Goal: Transaction & Acquisition: Download file/media

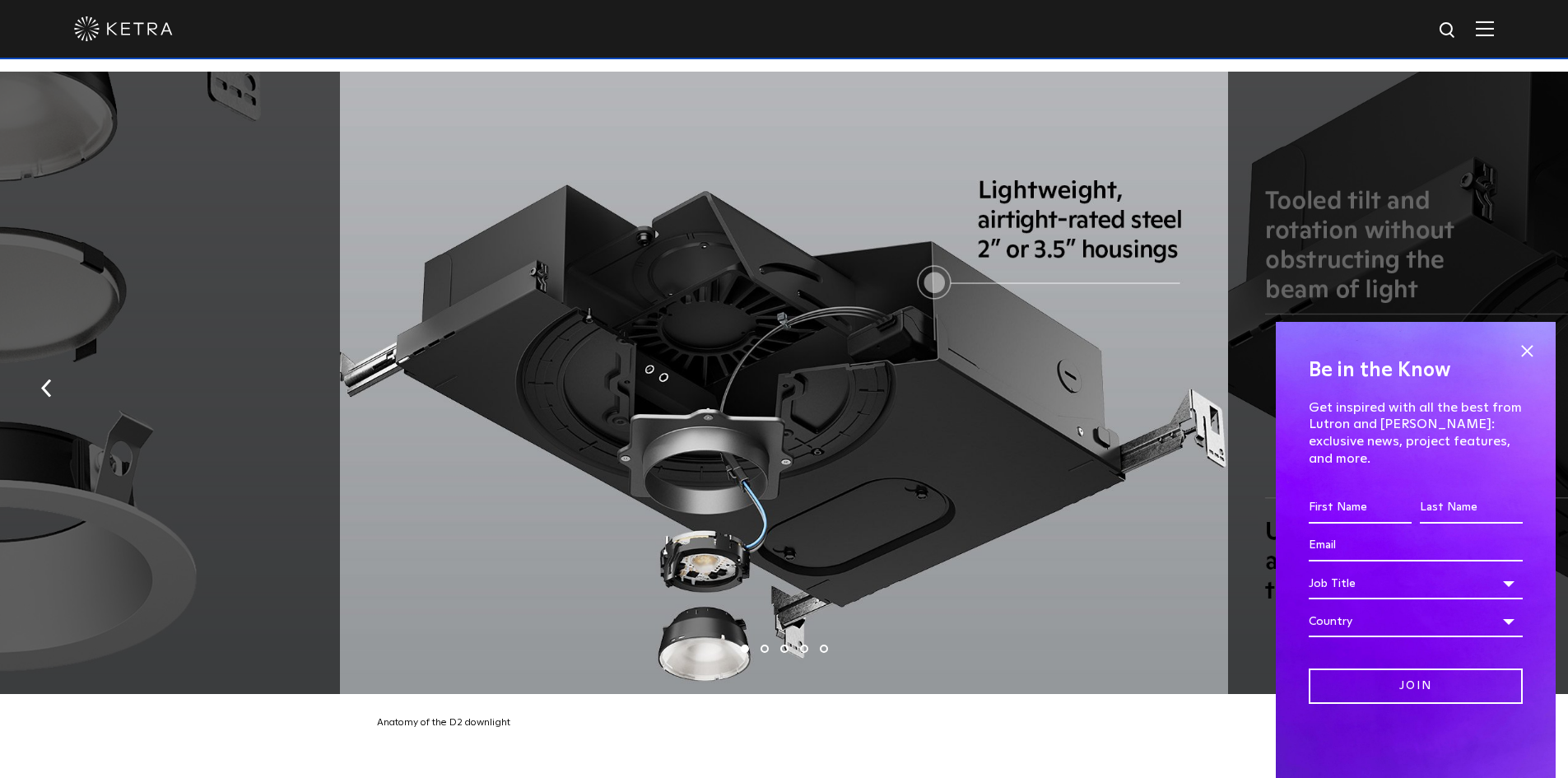
scroll to position [3129, 0]
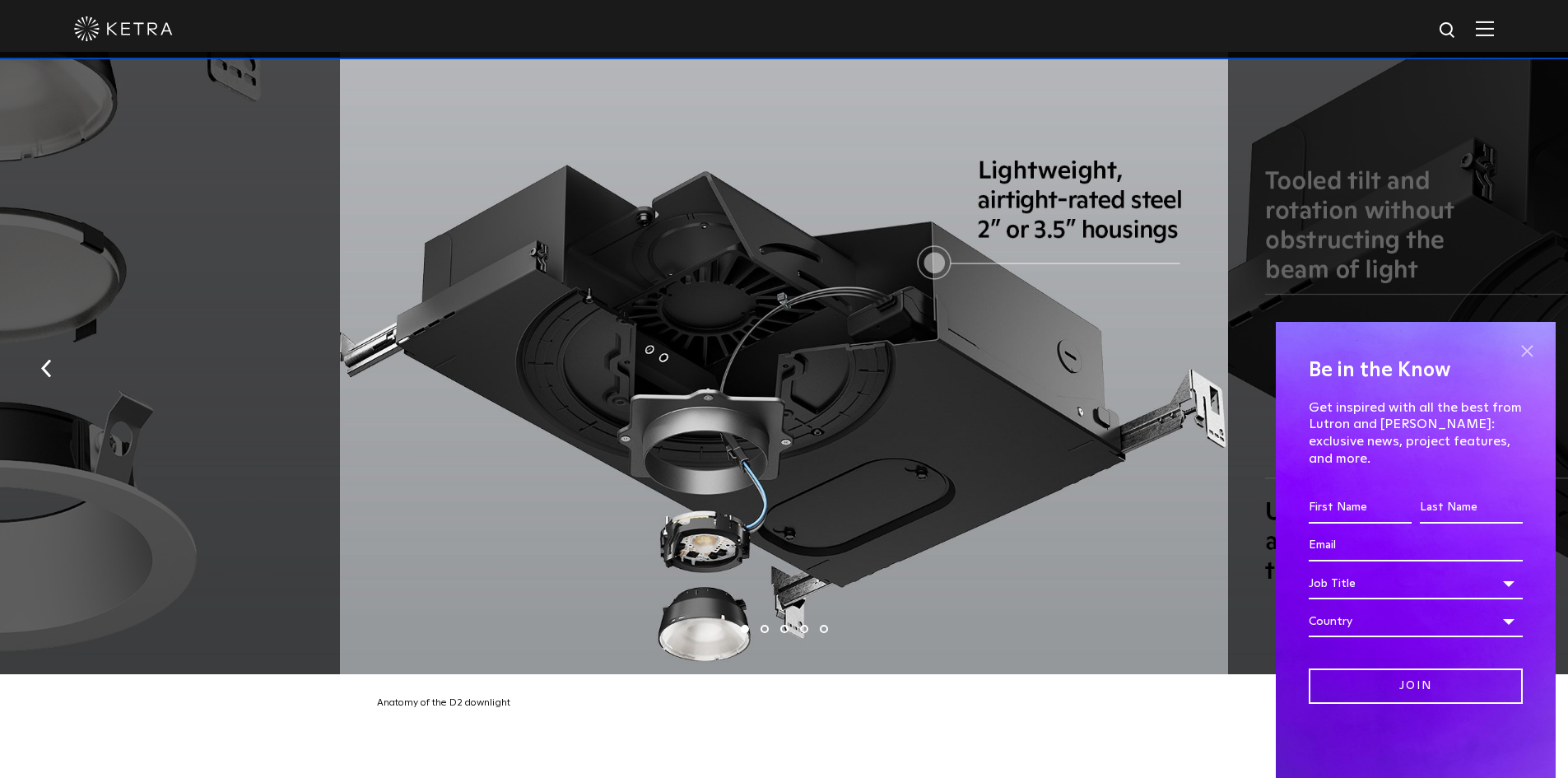
click at [1527, 363] on span at bounding box center [1527, 350] width 24 height 24
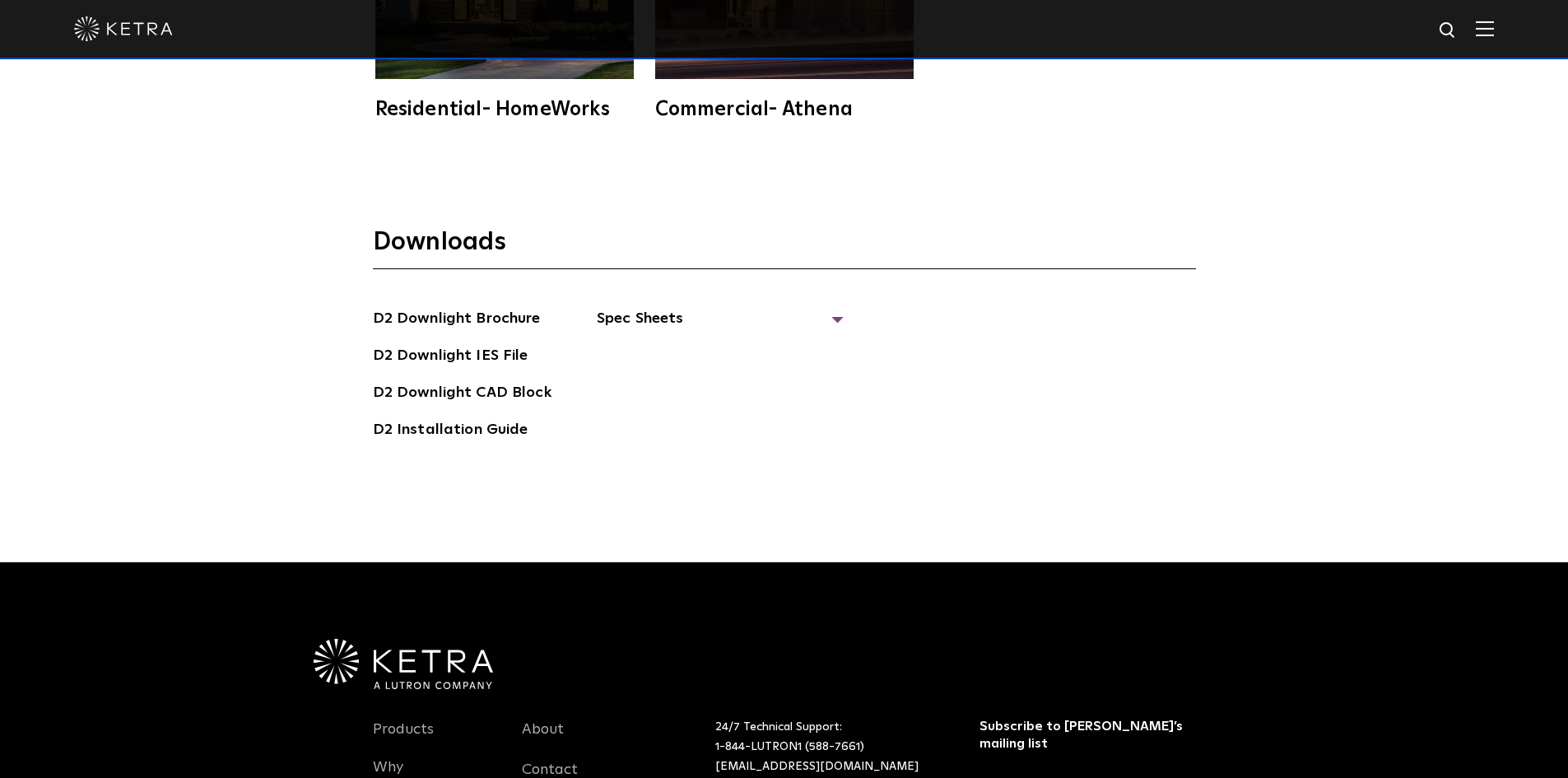
scroll to position [4776, 0]
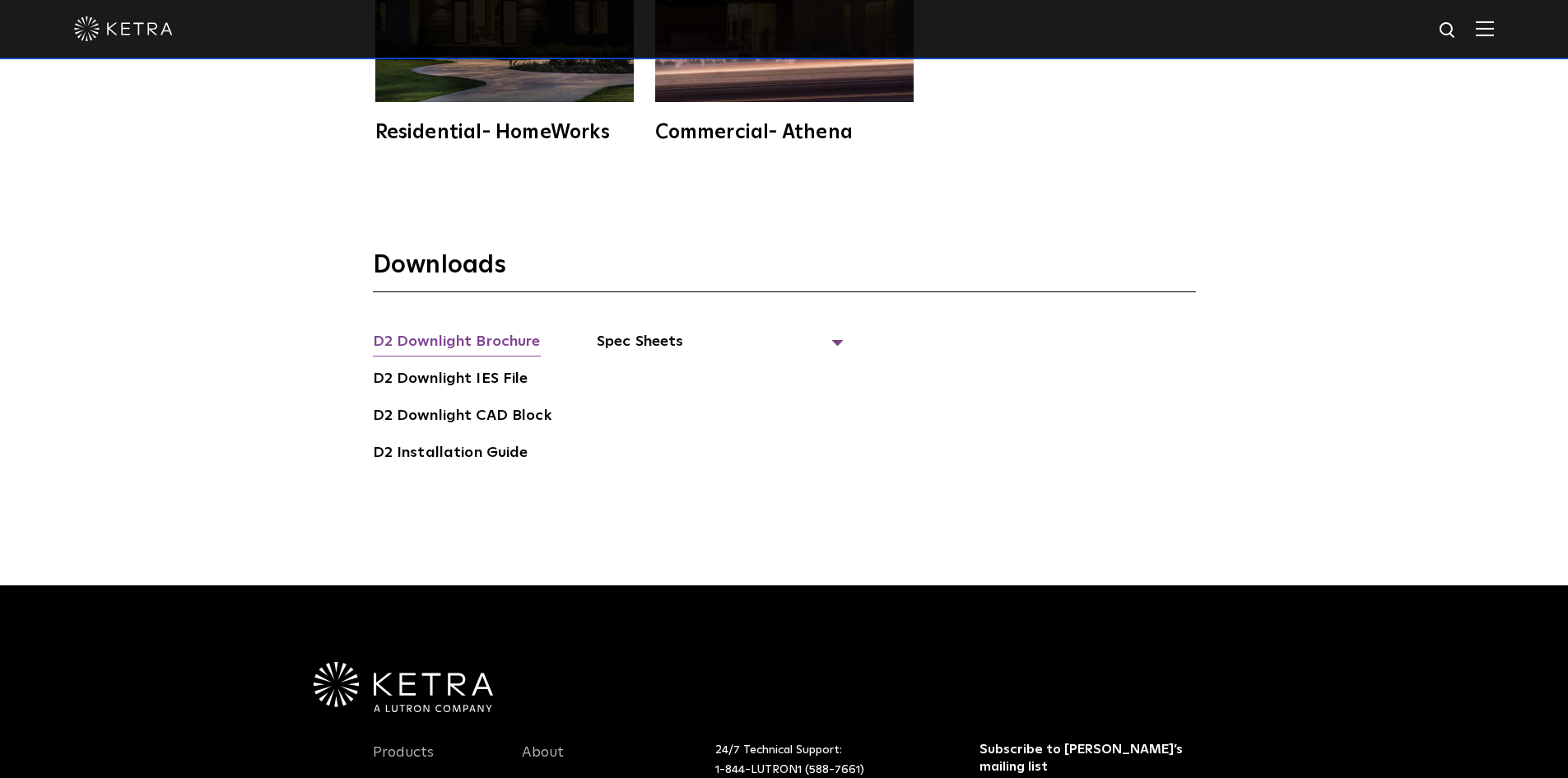
click at [432, 330] on link "D2 Downlight Brochure" at bounding box center [456, 344] width 168 height 26
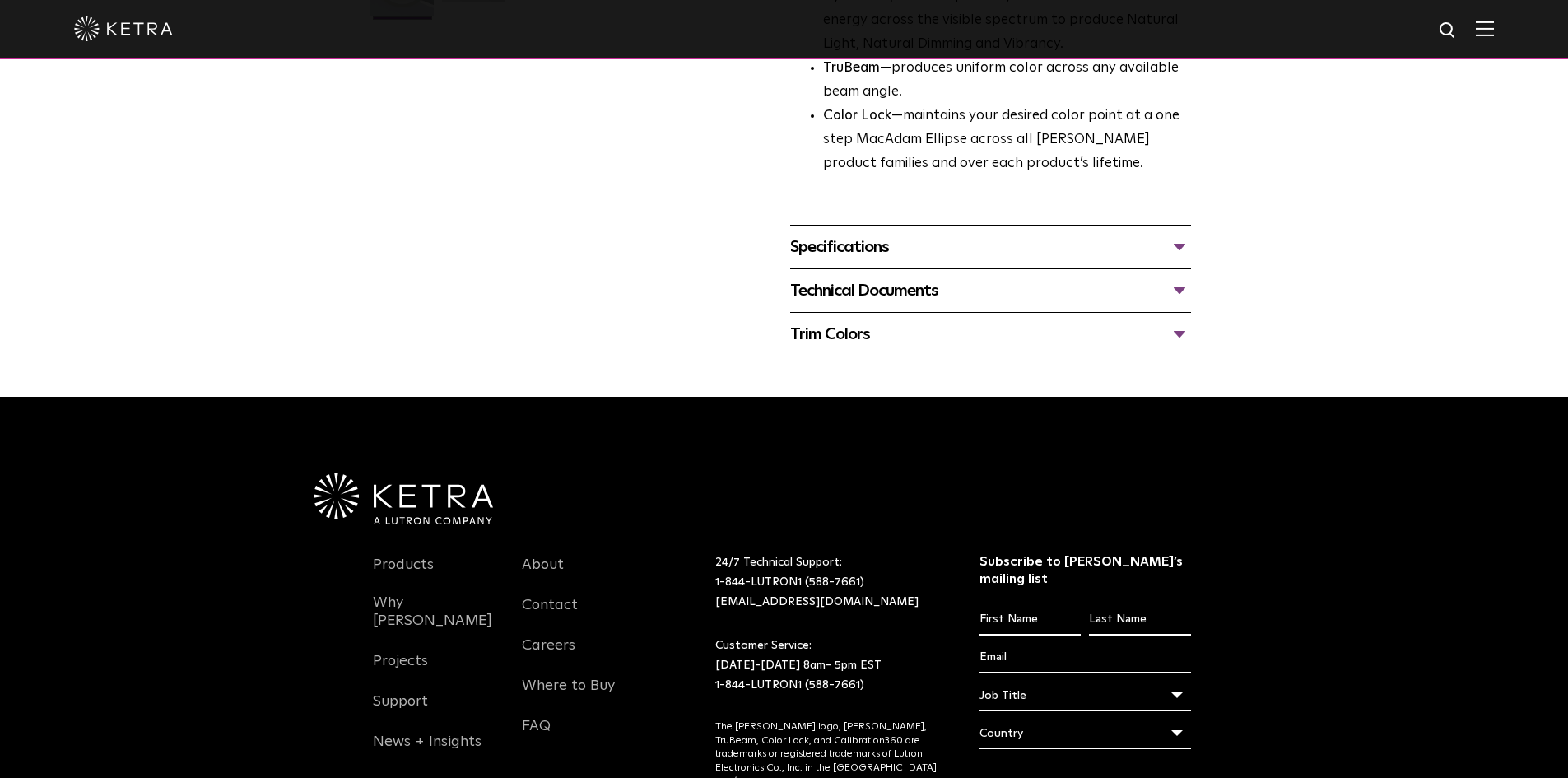
scroll to position [577, 0]
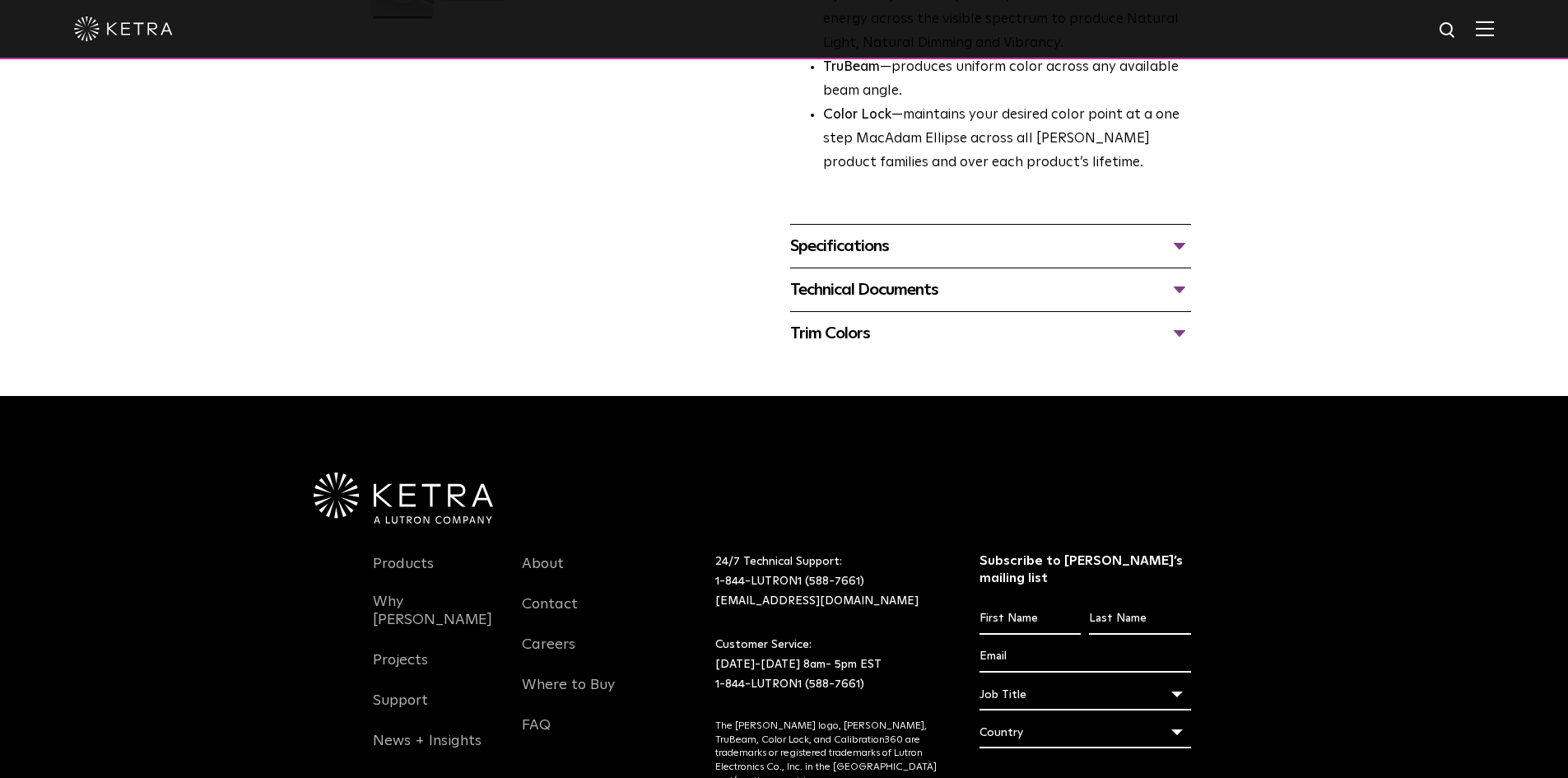
click at [878, 295] on div "Technical Documents" at bounding box center [990, 290] width 401 height 26
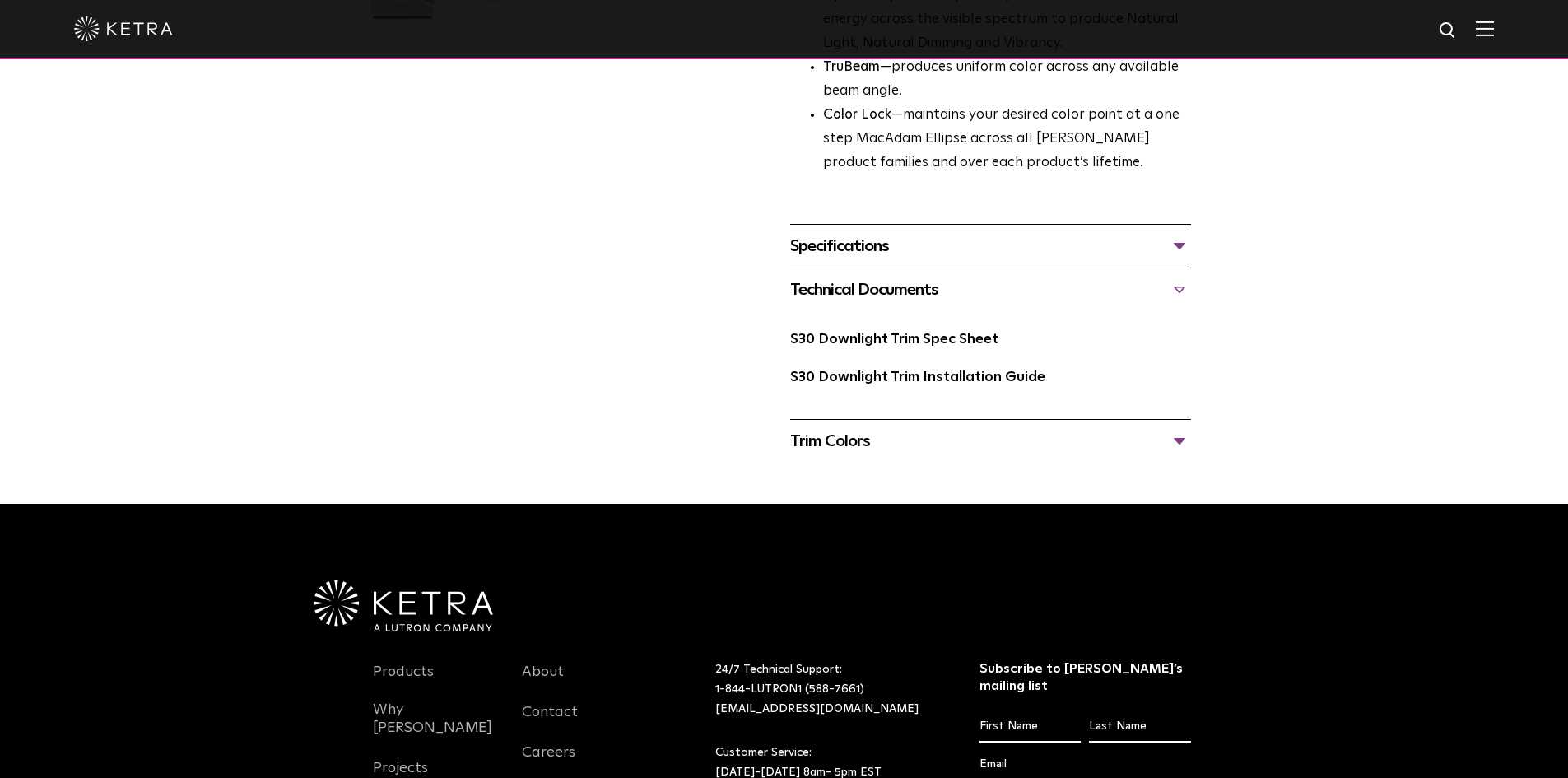
click at [881, 250] on div "Specifications" at bounding box center [990, 246] width 401 height 26
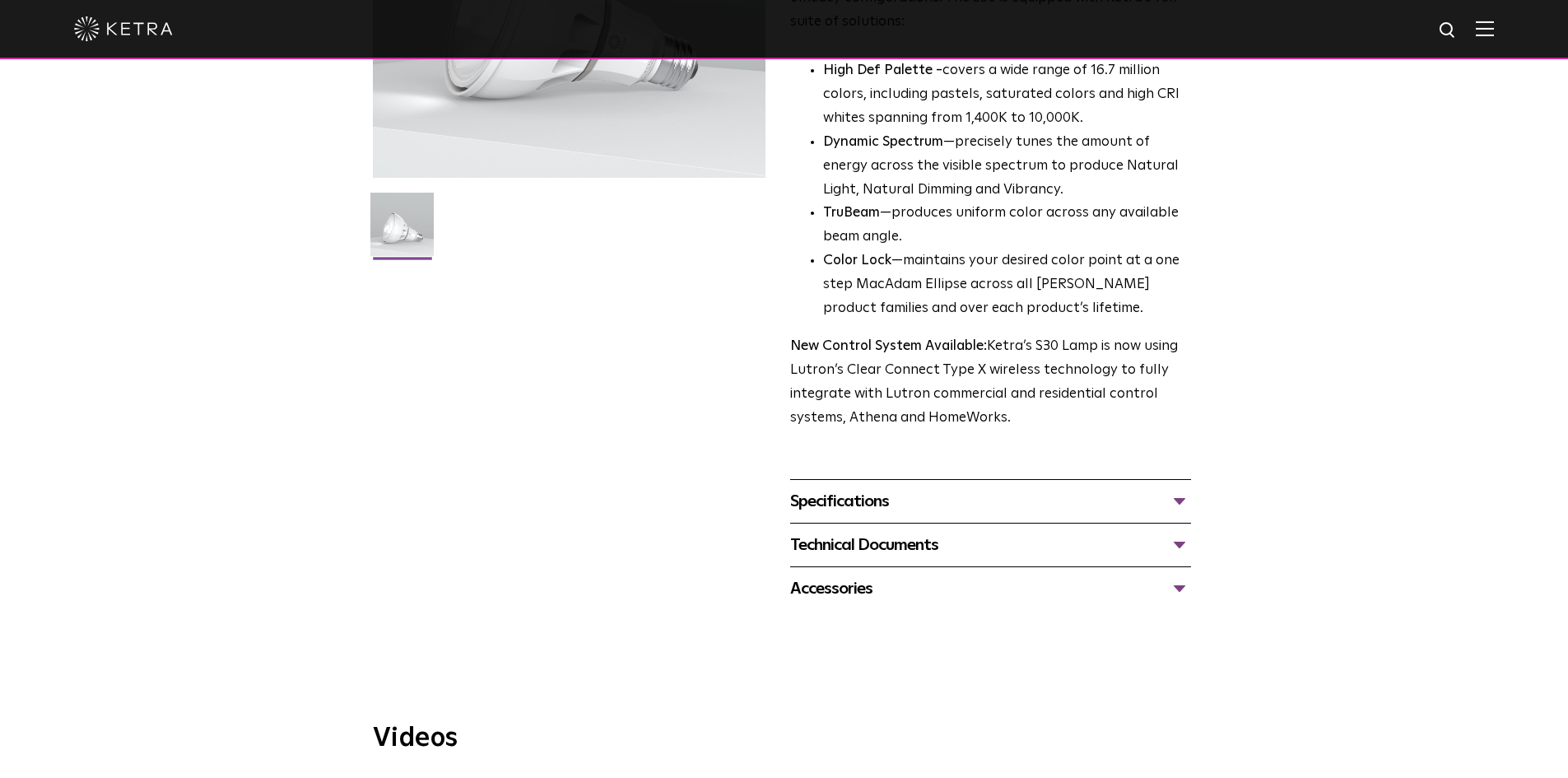
scroll to position [494, 0]
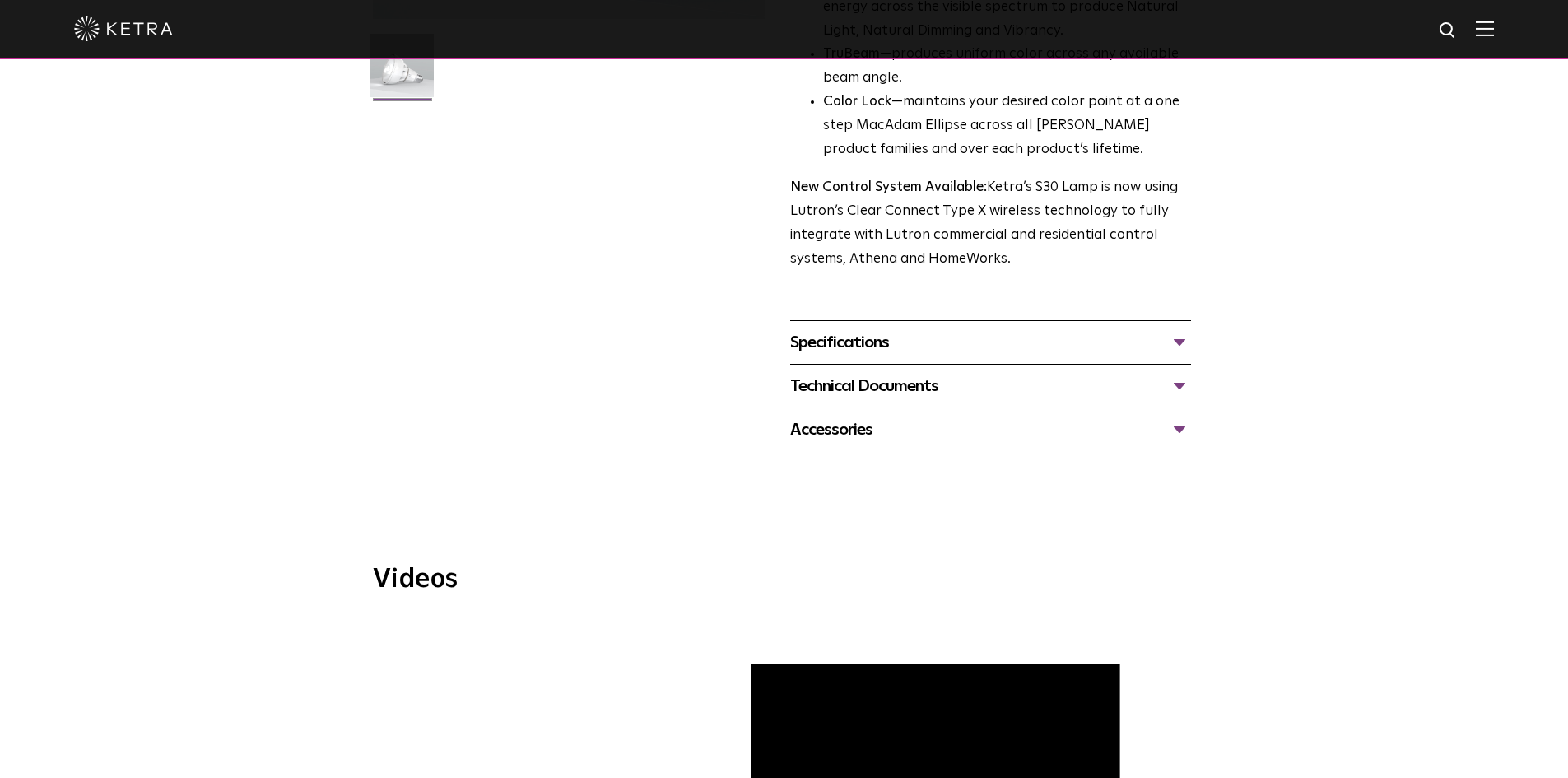
click at [974, 351] on div "Specifications" at bounding box center [990, 343] width 401 height 26
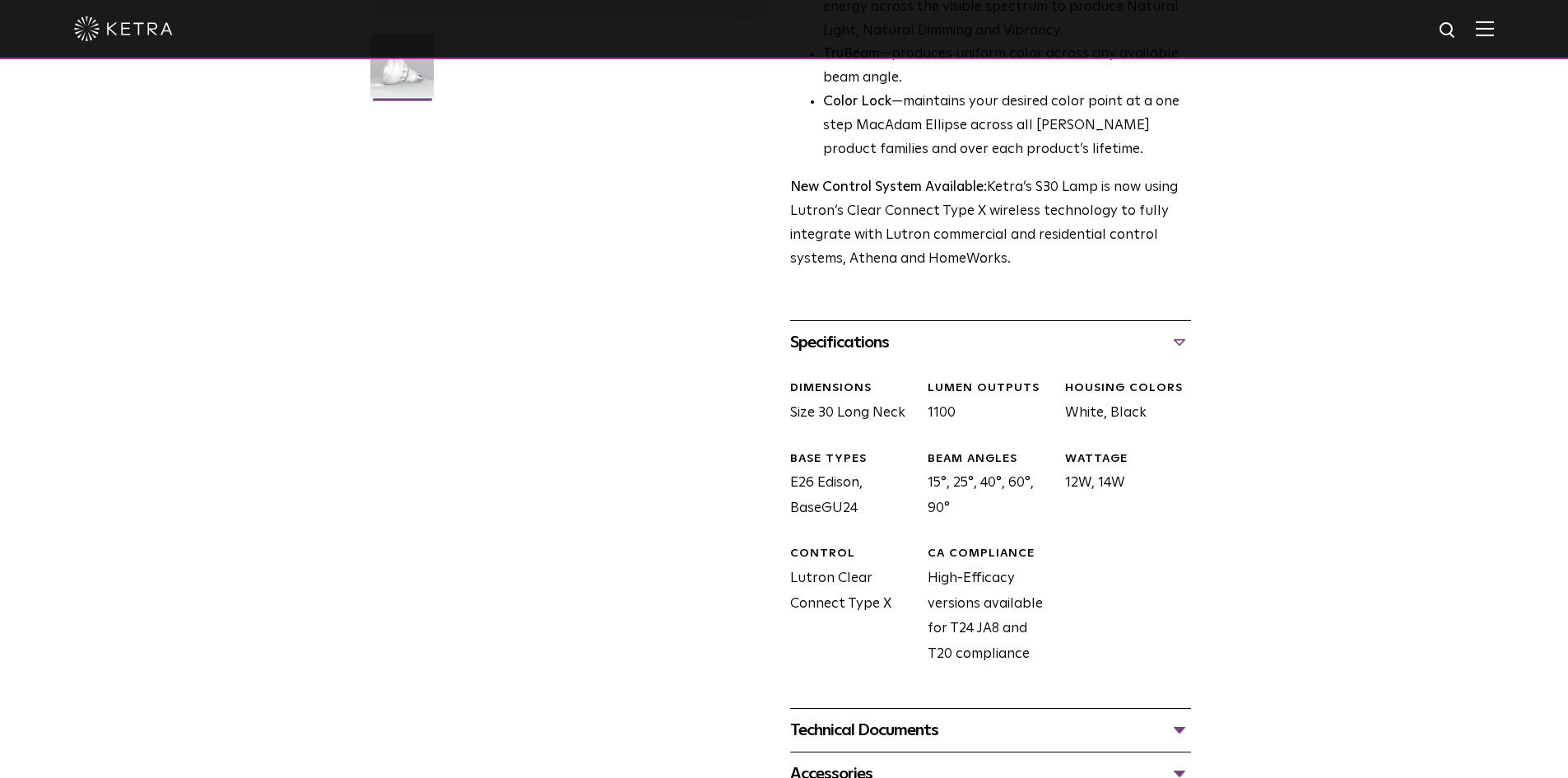
click at [974, 351] on div "Specifications" at bounding box center [990, 343] width 401 height 26
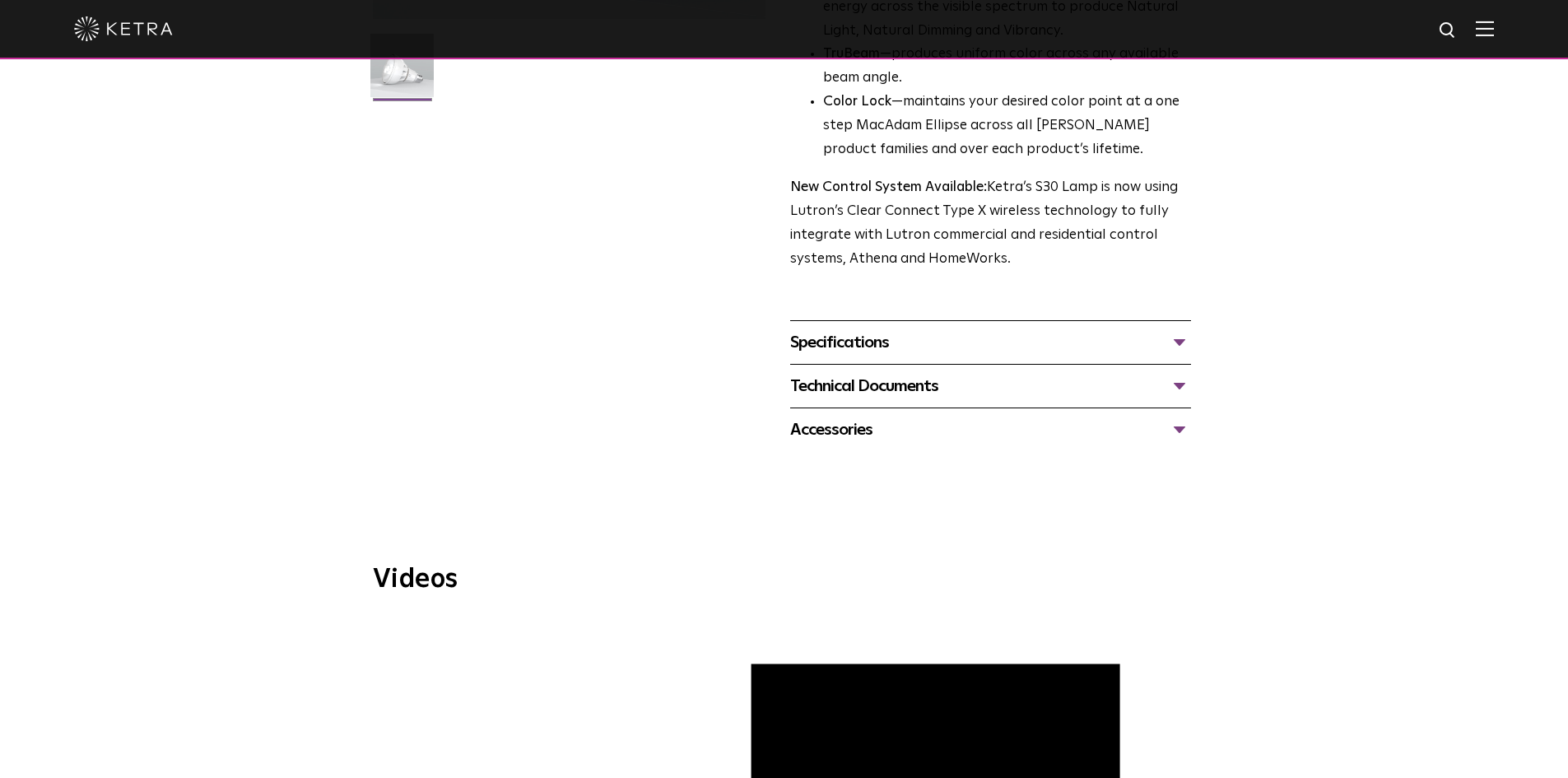
click at [968, 433] on div "Accessories" at bounding box center [990, 430] width 401 height 26
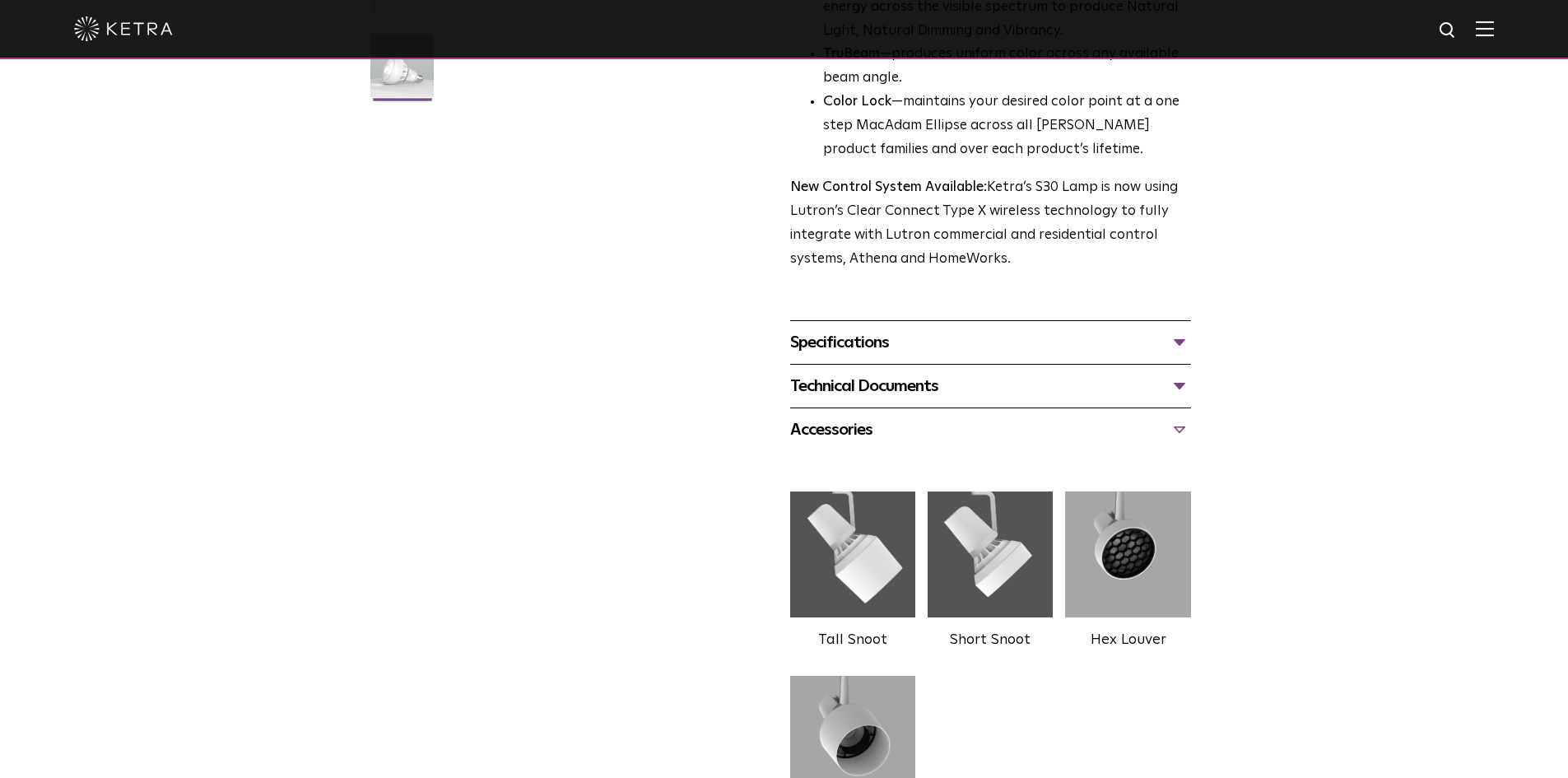
click at [968, 433] on div "Accessories" at bounding box center [990, 430] width 401 height 26
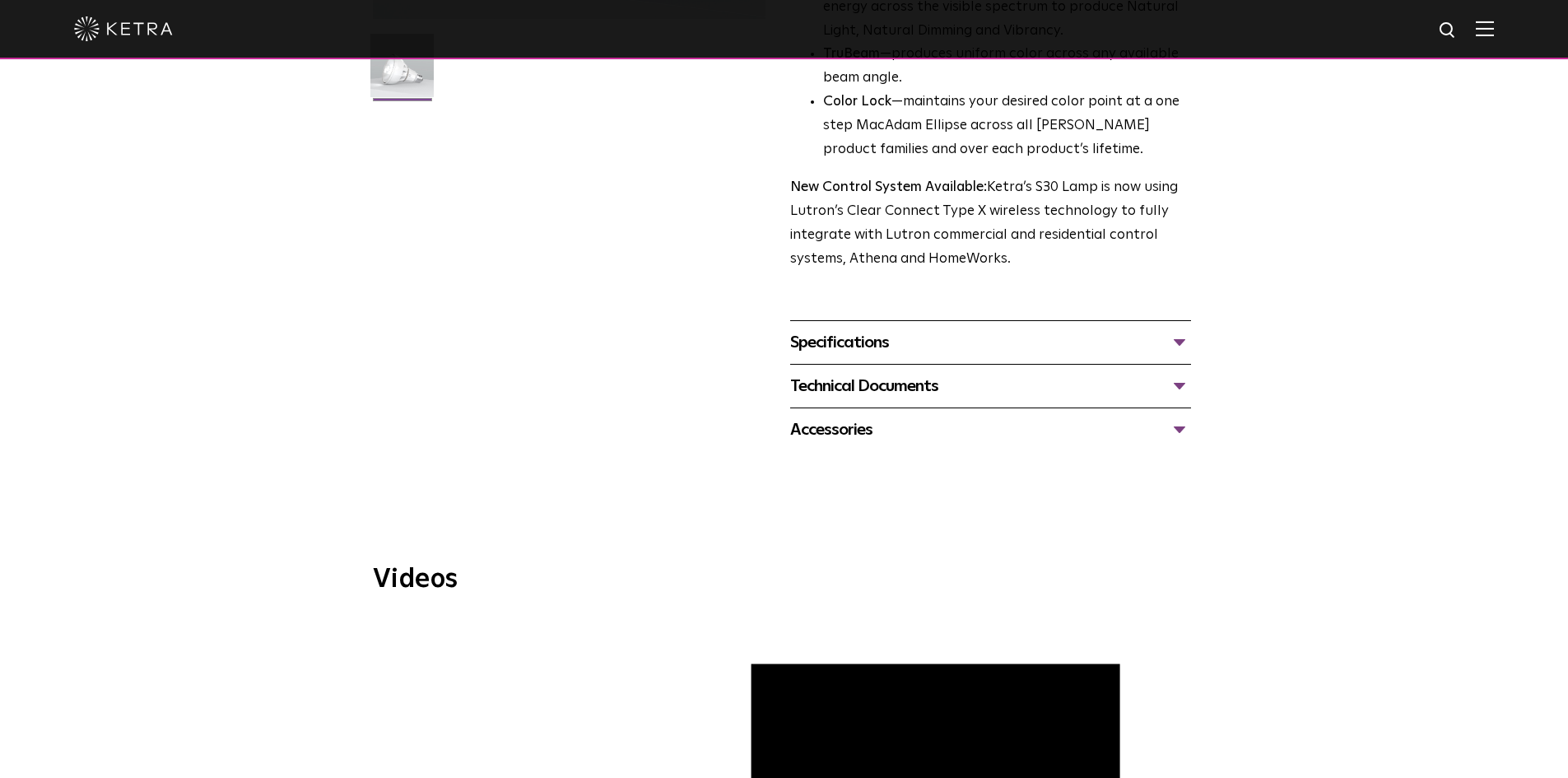
click at [962, 392] on div "Technical Documents" at bounding box center [990, 386] width 401 height 26
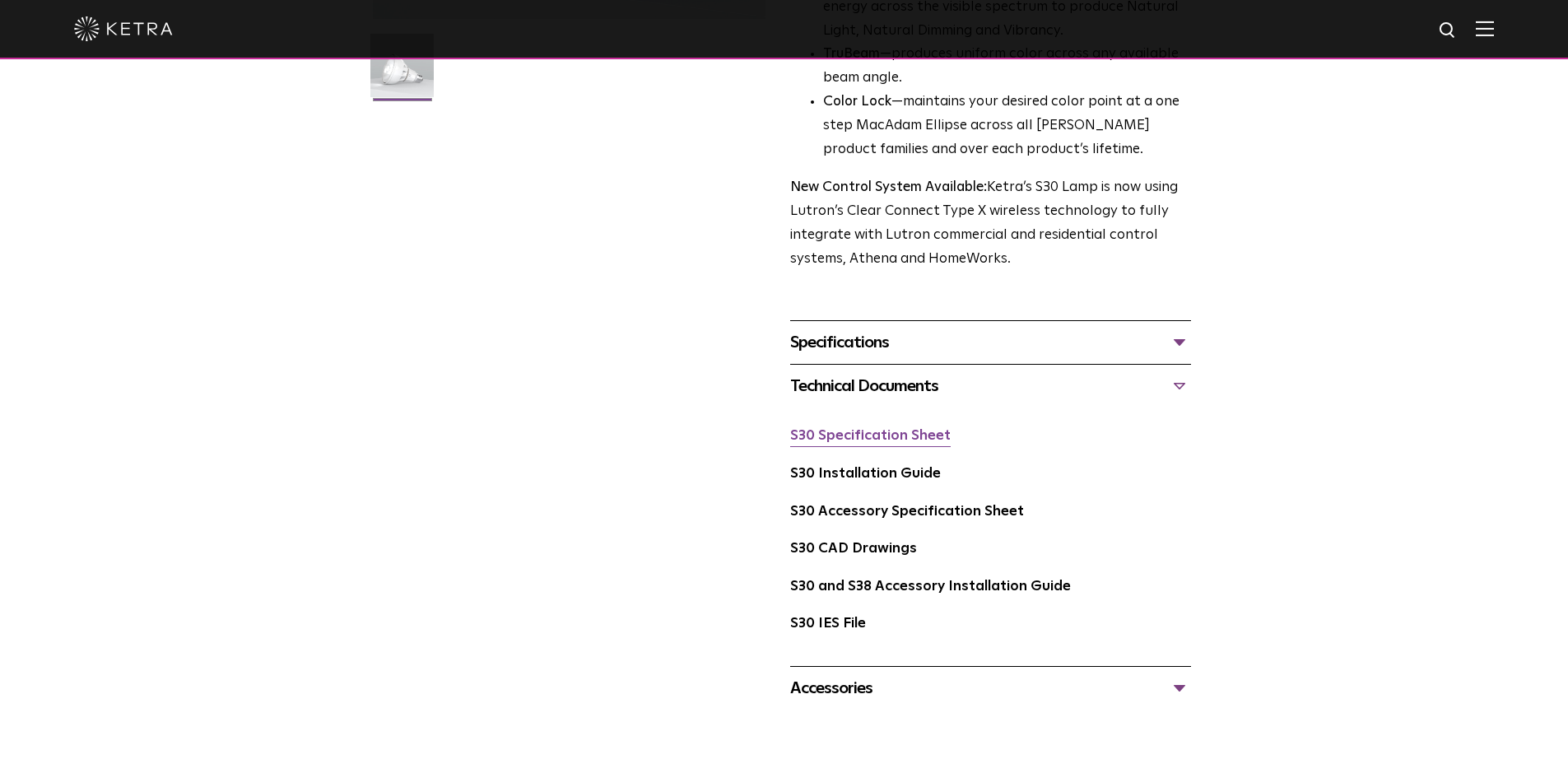
click at [863, 434] on link "S30 Specification Sheet" at bounding box center [870, 435] width 160 height 14
click at [891, 515] on link "S30 Accessory Specification Sheet" at bounding box center [907, 511] width 234 height 14
click at [835, 592] on link "S30 and S38 Accessory Installation Guide" at bounding box center [931, 586] width 281 height 14
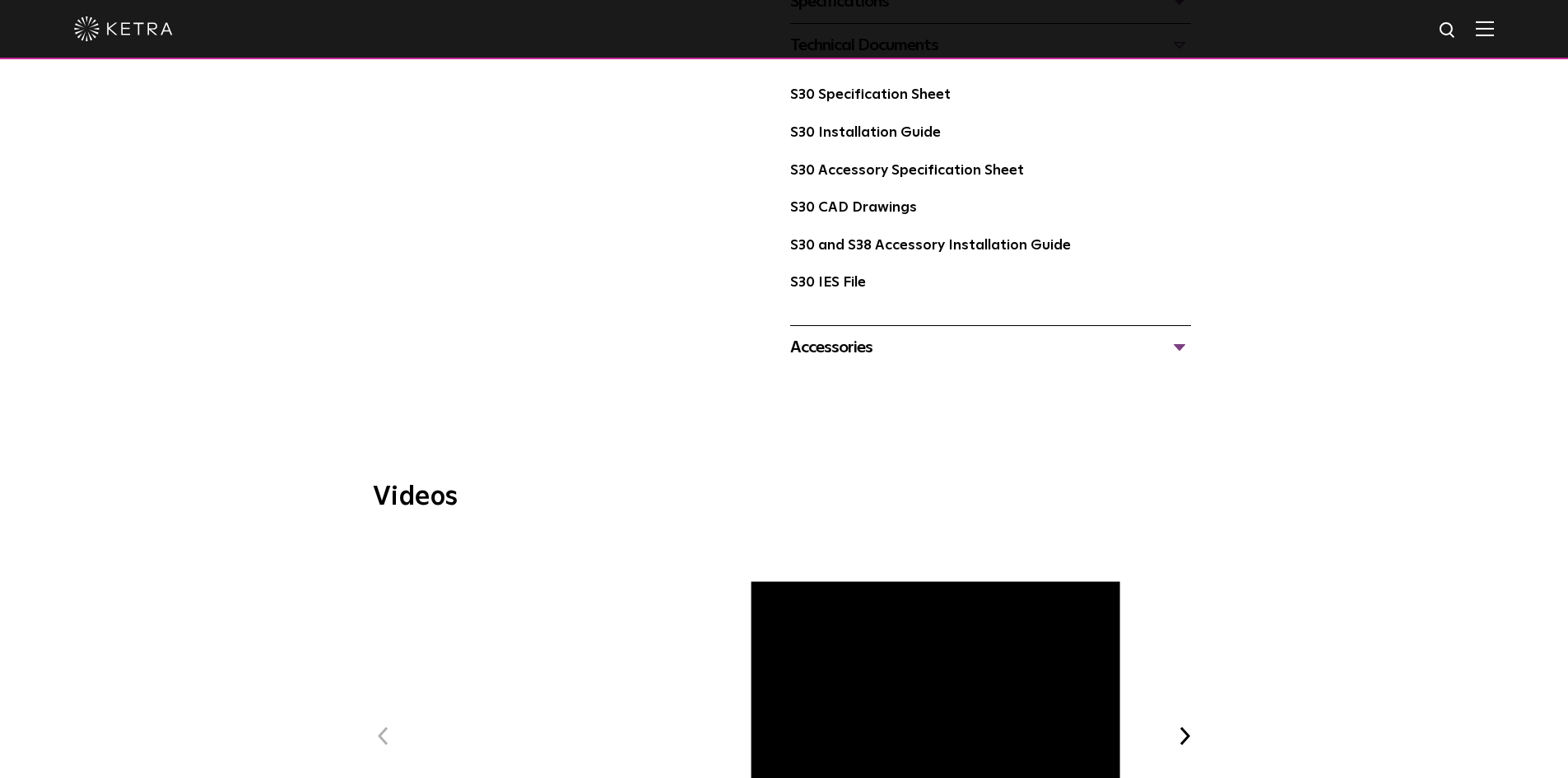
scroll to position [823, 0]
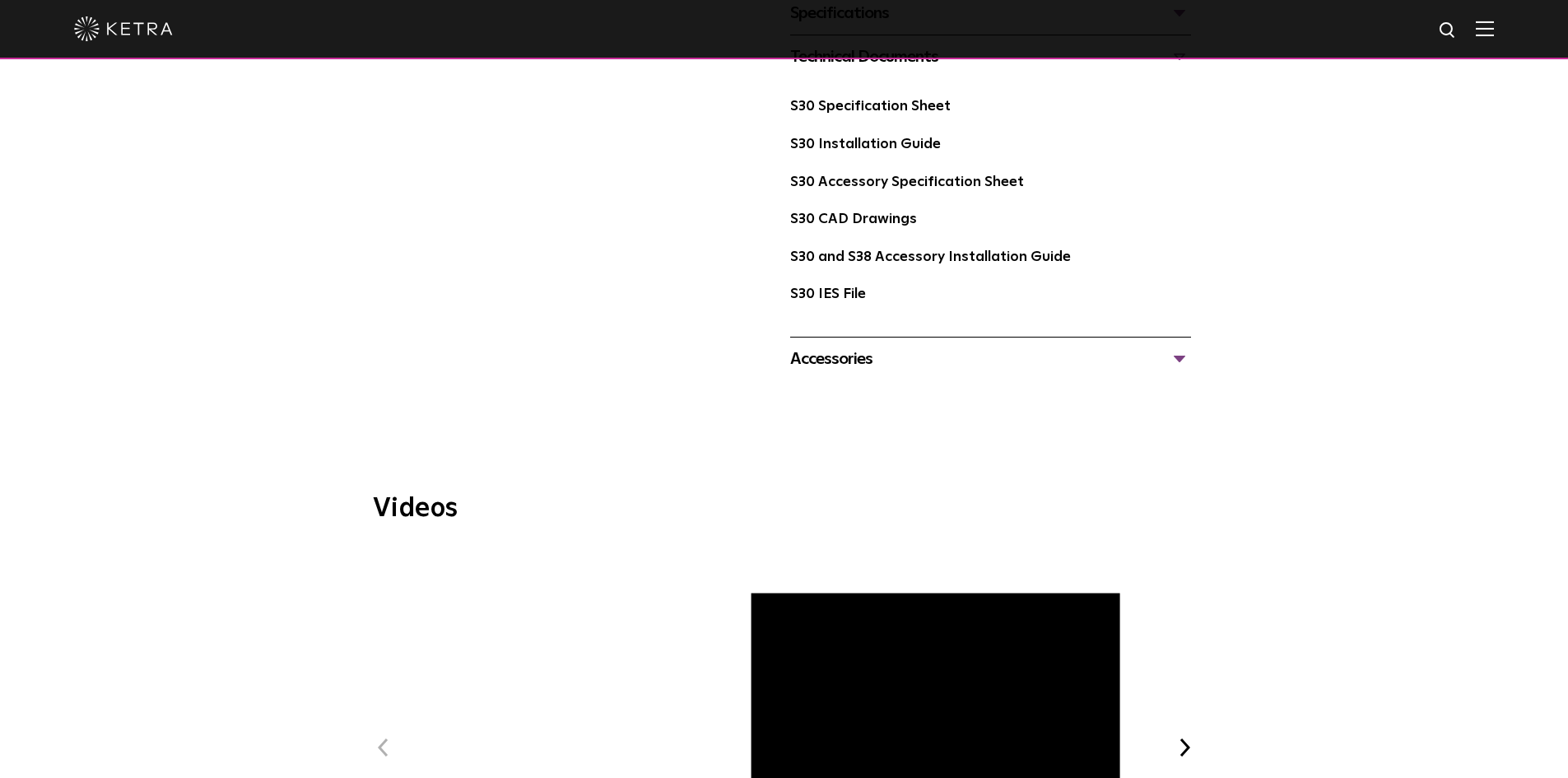
click at [842, 358] on div "Accessories" at bounding box center [990, 359] width 401 height 26
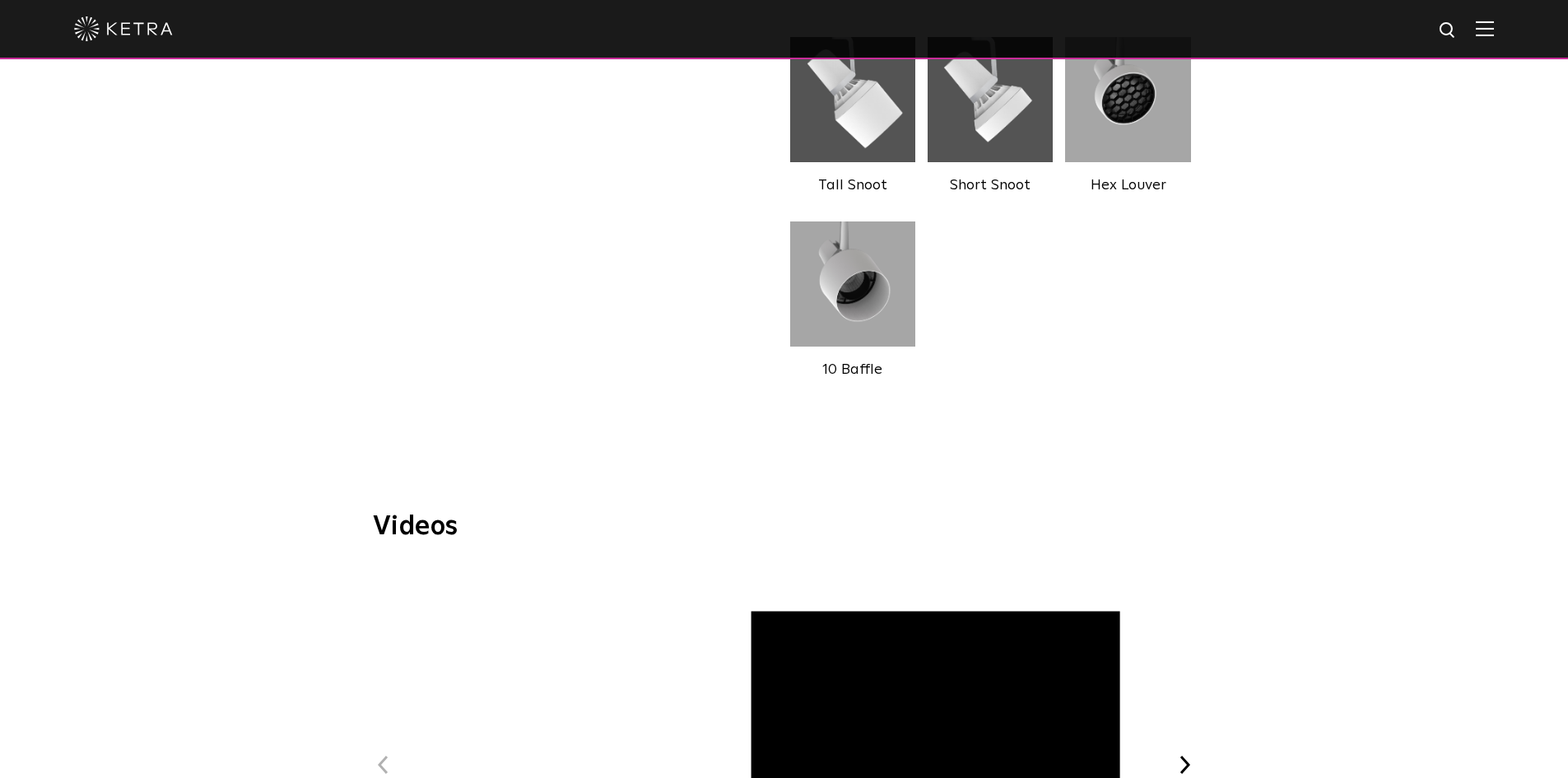
scroll to position [1482, 0]
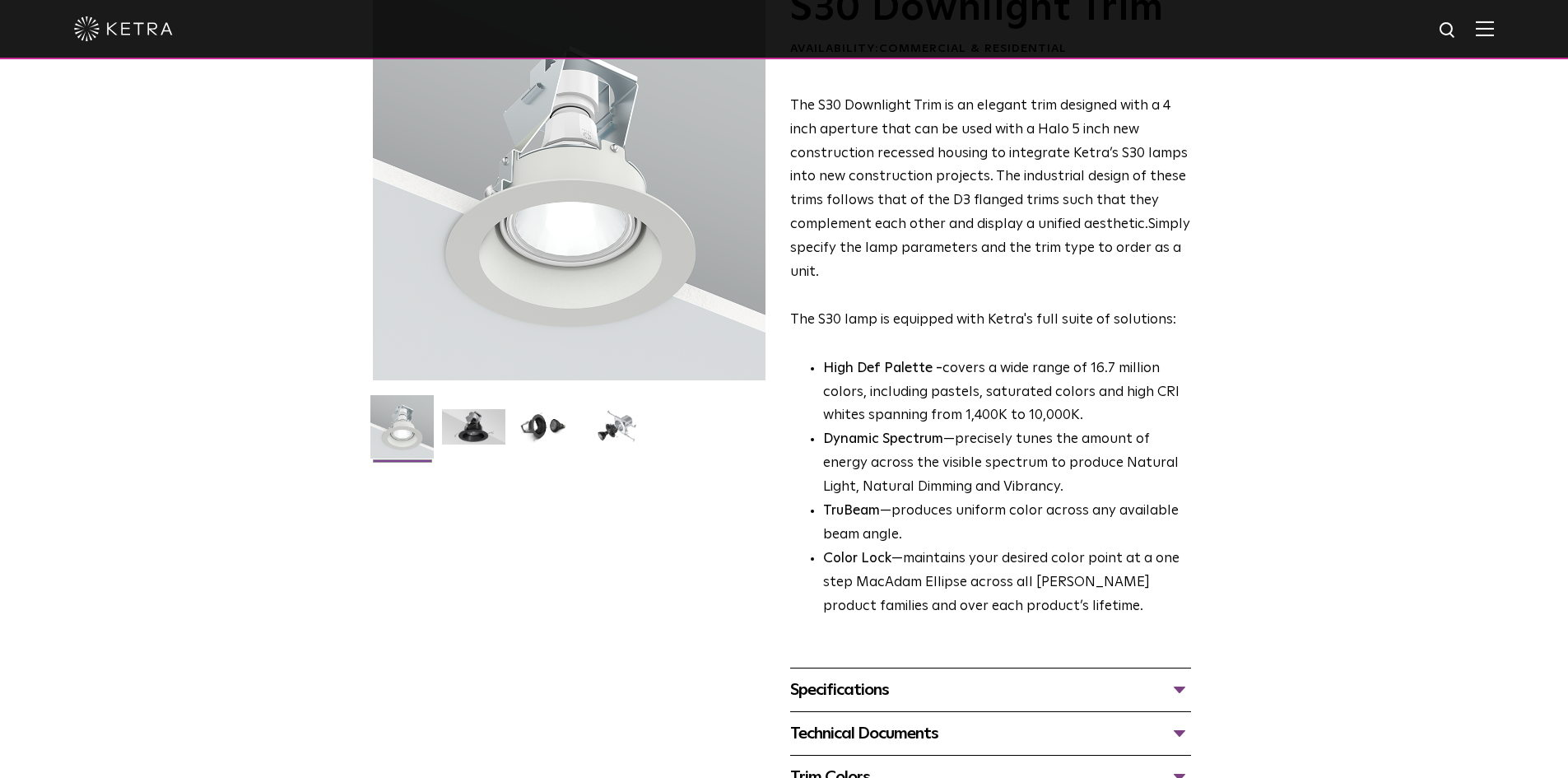
scroll to position [577, 0]
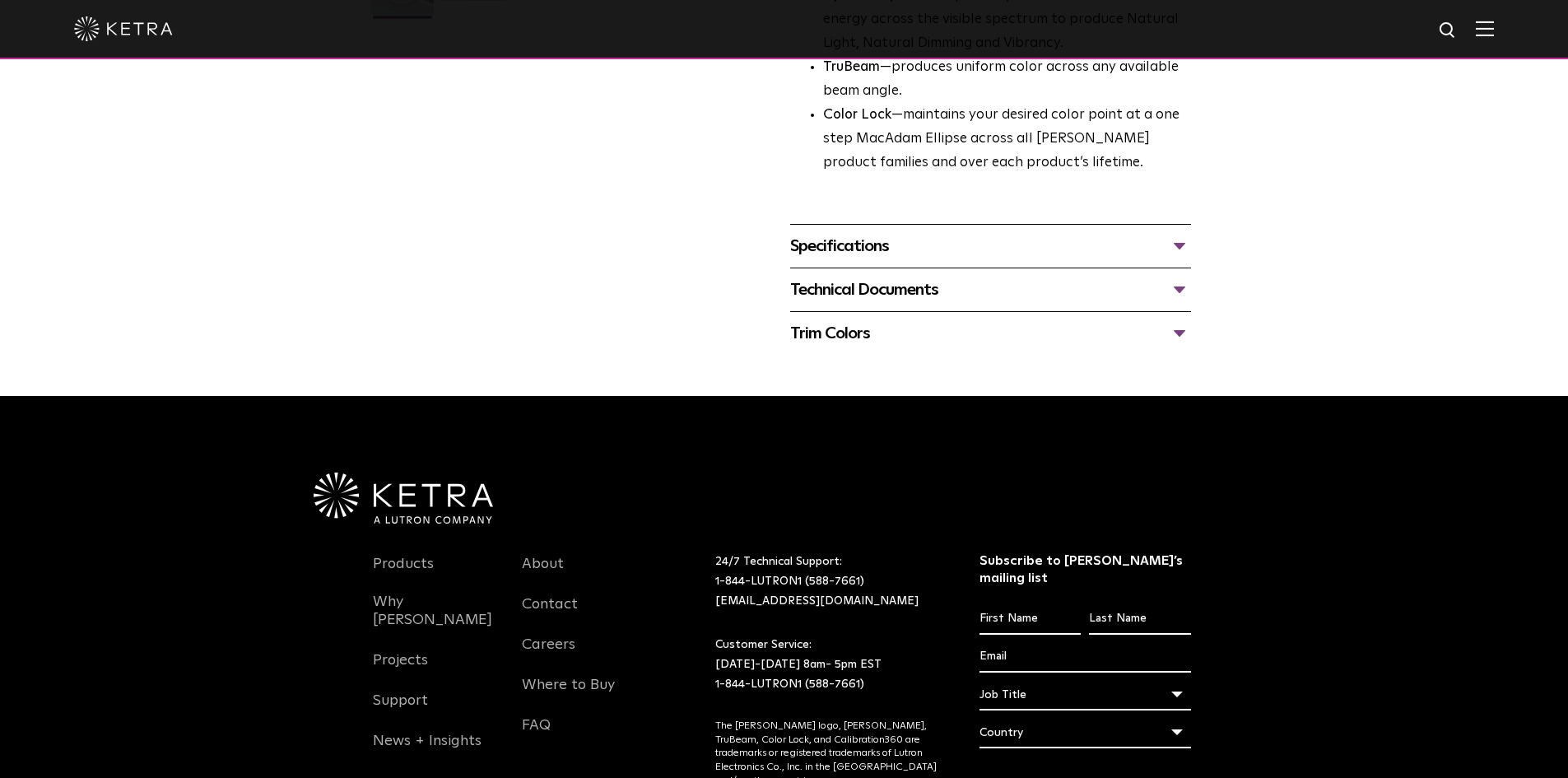
click at [859, 336] on div "Trim Colors" at bounding box center [990, 333] width 401 height 26
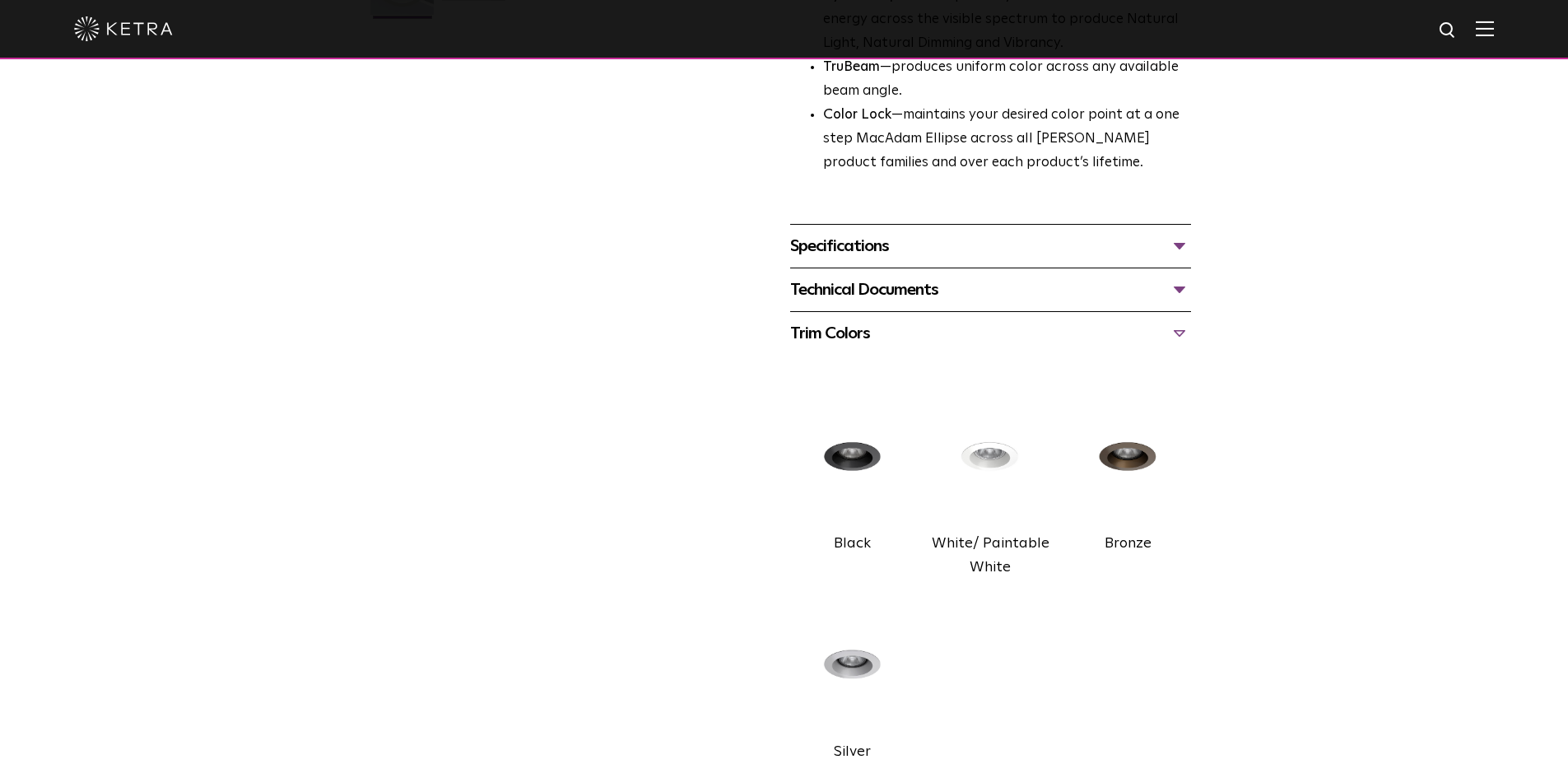
click at [857, 295] on div "Technical Documents" at bounding box center [990, 290] width 401 height 26
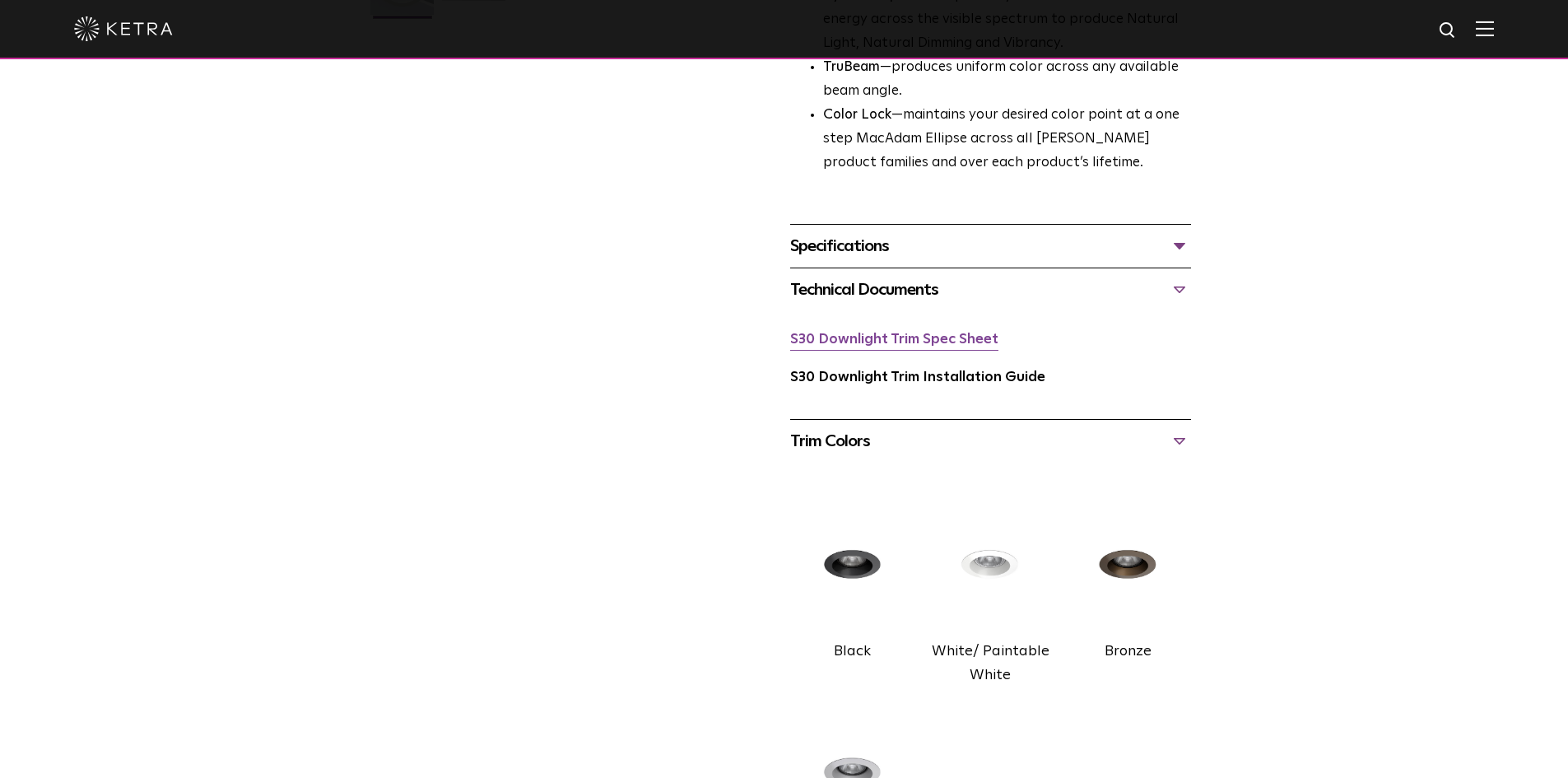
click at [864, 340] on link "S30 Downlight Trim Spec Sheet" at bounding box center [894, 339] width 209 height 14
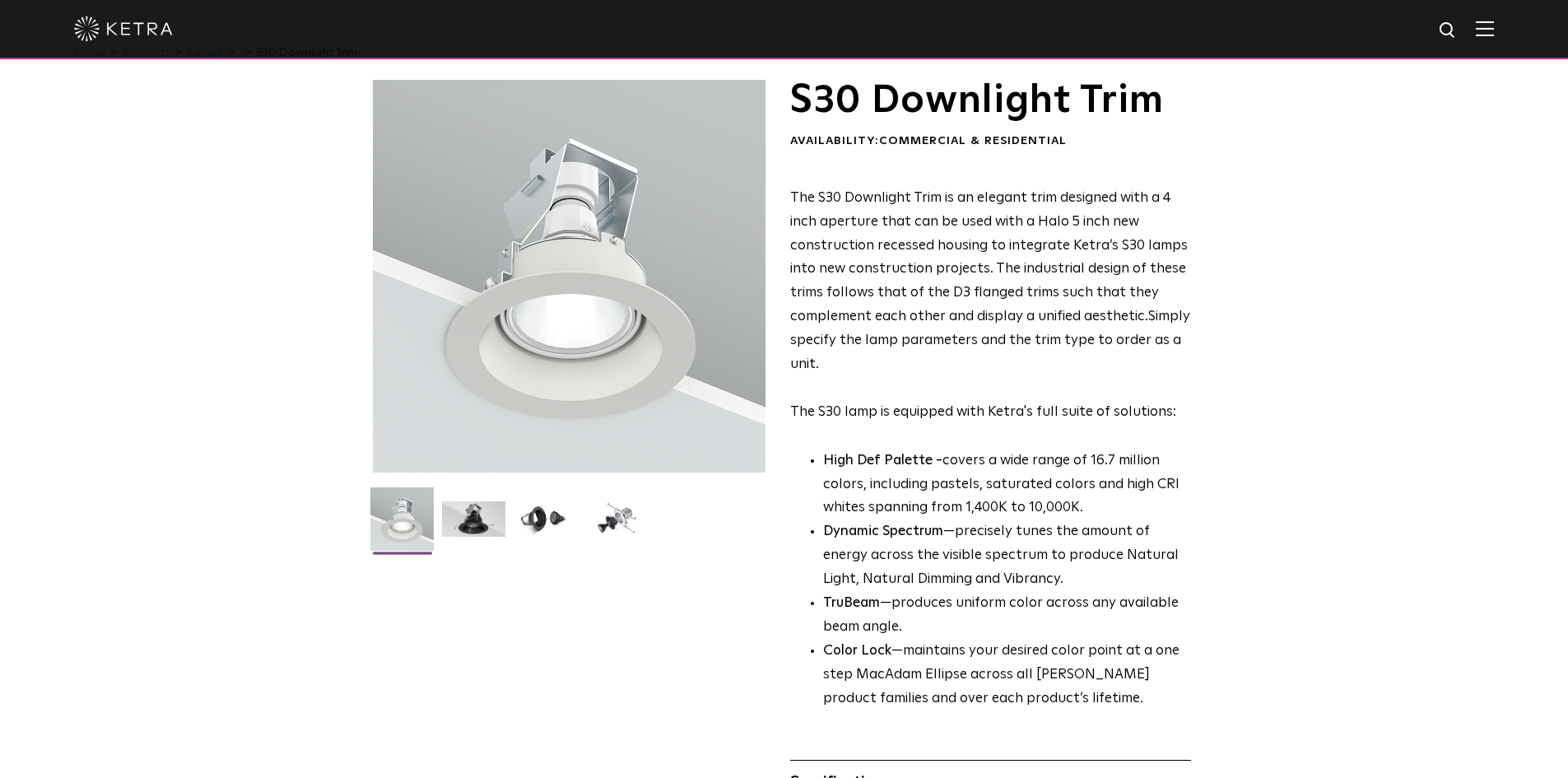
scroll to position [0, 0]
